Goal: Information Seeking & Learning: Learn about a topic

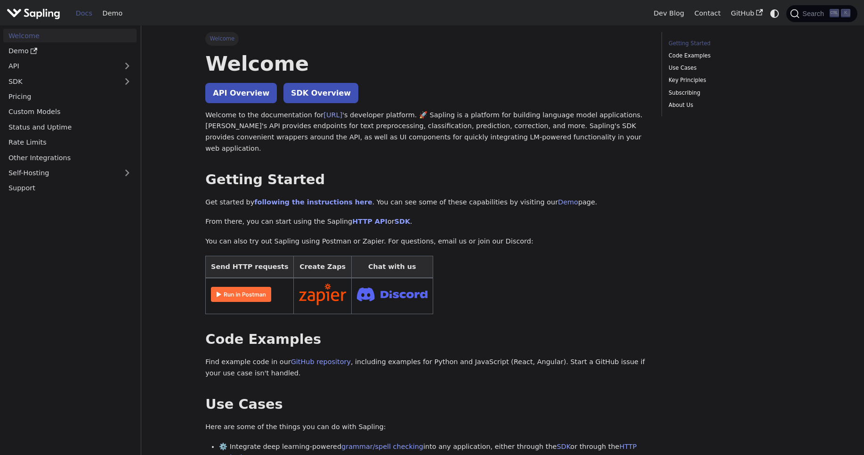
click at [37, 4] on div "Docs Demo" at bounding box center [327, 13] width 641 height 20
click at [43, 12] on img "Main" at bounding box center [34, 14] width 54 height 14
click at [64, 88] on ul "Welcome Demo API SDK Pricing Custom Models Status and Uptime Rate Limits Other …" at bounding box center [69, 112] width 133 height 166
click at [69, 83] on link "SDK" at bounding box center [60, 81] width 114 height 14
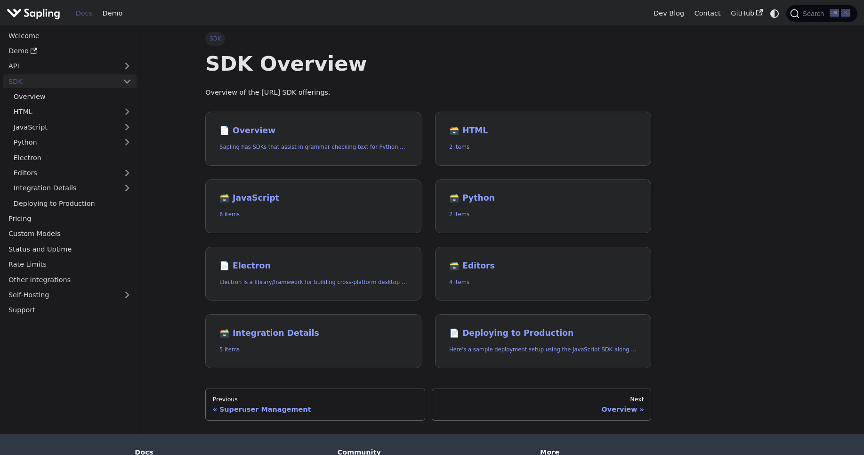
click at [277, 65] on h1 "SDK Overview" at bounding box center [428, 63] width 446 height 25
click at [104, 15] on link "Demo" at bounding box center [112, 13] width 30 height 15
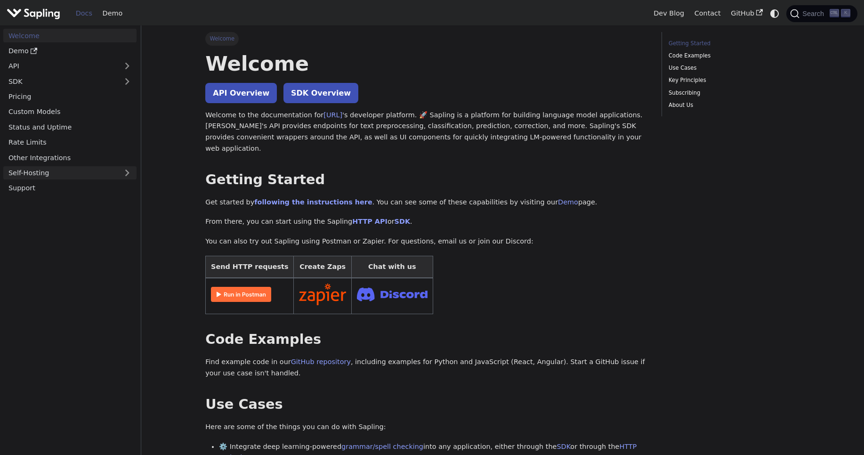
click at [24, 171] on link "Self-Hosting" at bounding box center [69, 173] width 133 height 14
click at [60, 140] on link "Rate Limits" at bounding box center [69, 143] width 133 height 14
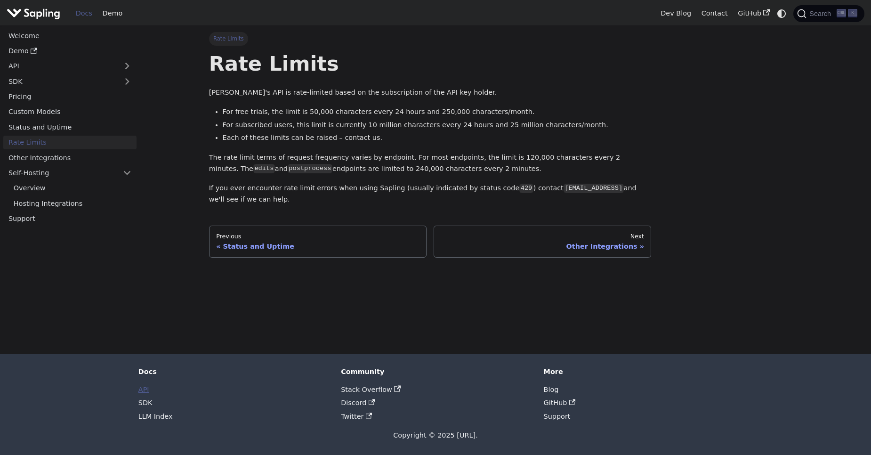
click at [147, 386] on link "API" at bounding box center [143, 389] width 11 height 8
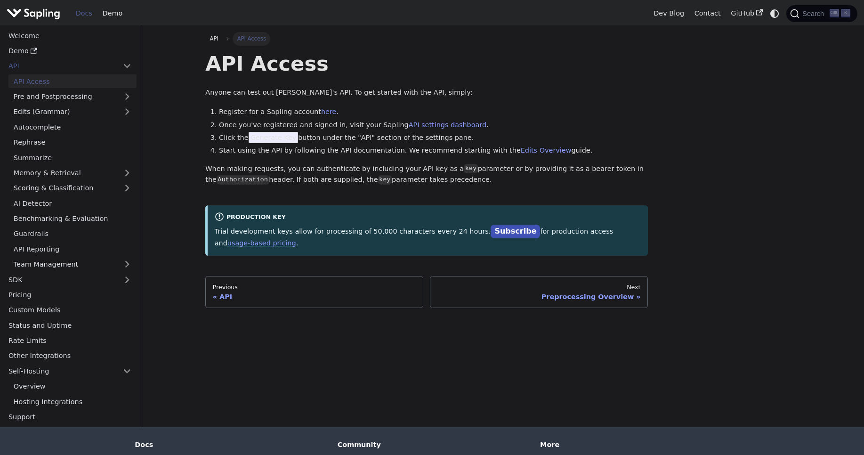
scroll to position [73, 0]
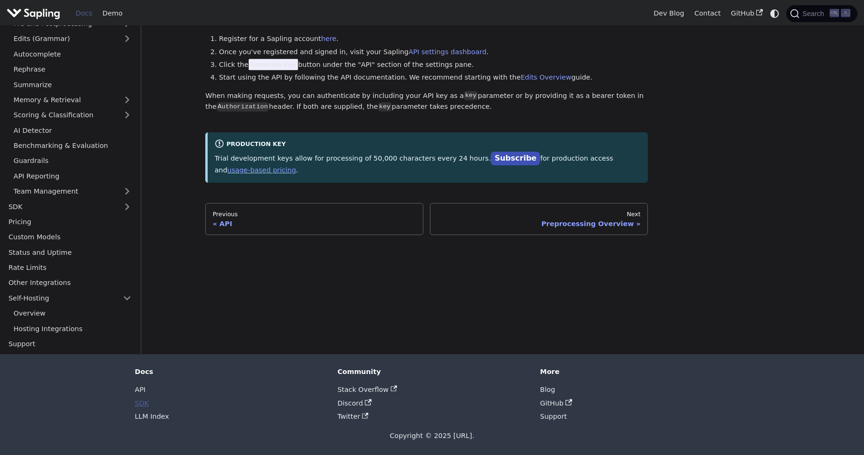
click at [139, 401] on link "SDK" at bounding box center [142, 403] width 14 height 8
